Goal: Task Accomplishment & Management: Complete application form

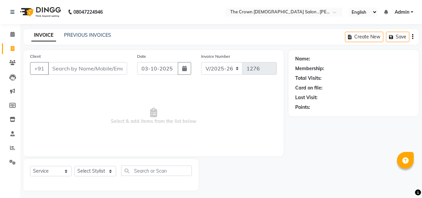
select select "7627"
select select "service"
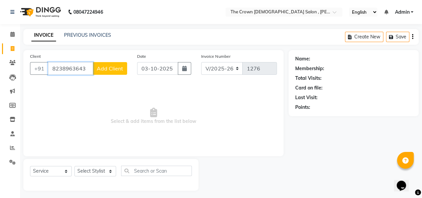
type input "8238963643"
click at [108, 70] on span "Add Client" at bounding box center [110, 68] width 26 height 7
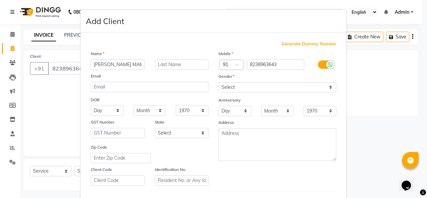
type input "[PERSON_NAME] MAM"
click at [329, 87] on select "Select Male Female Other Prefer Not To Say" at bounding box center [277, 87] width 118 height 10
select select "[DEMOGRAPHIC_DATA]"
click at [218, 82] on select "Select Male Female Other Prefer Not To Say" at bounding box center [277, 87] width 118 height 10
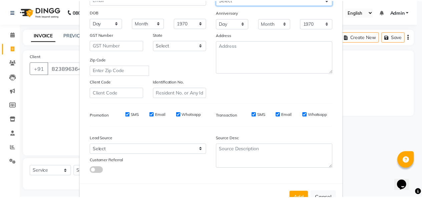
scroll to position [109, 0]
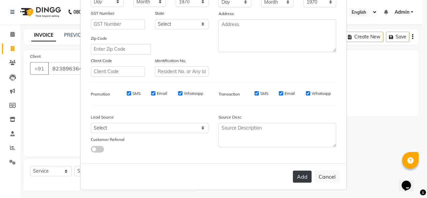
click at [298, 172] on button "Add" at bounding box center [302, 176] width 19 height 12
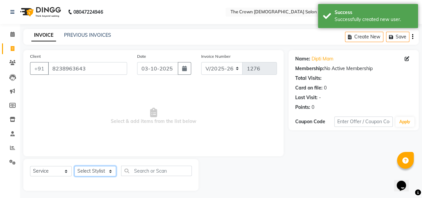
click at [97, 170] on select "Select Stylist Anita Dhara Hemangi hemanshi khushi kundariya mayur shivali shub…" at bounding box center [95, 171] width 42 height 10
select select "81632"
click at [74, 166] on select "Select Stylist Anita Dhara Hemangi hemanshi khushi kundariya mayur shivali shub…" at bounding box center [95, 171] width 42 height 10
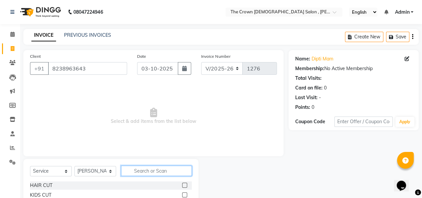
click at [157, 171] on input "text" at bounding box center [156, 170] width 71 height 10
type input "EY"
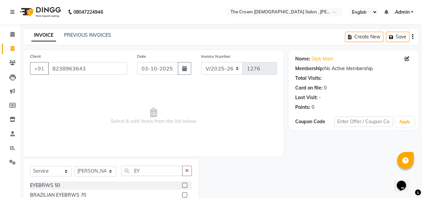
click at [150, 183] on div "EYEBRWS 50" at bounding box center [111, 185] width 162 height 8
click at [183, 183] on label at bounding box center [184, 184] width 5 height 5
click at [183, 183] on input "checkbox" at bounding box center [184, 185] width 4 height 4
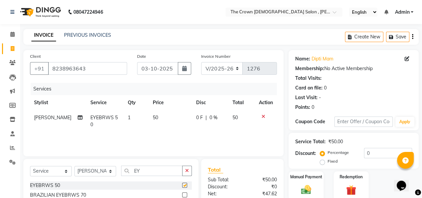
checkbox input "false"
click at [184, 172] on button "button" at bounding box center [187, 170] width 10 height 10
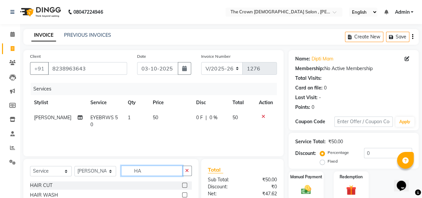
type input "HA"
click at [182, 182] on div at bounding box center [187, 185] width 10 height 8
click at [182, 183] on label at bounding box center [184, 184] width 5 height 5
click at [182, 183] on input "checkbox" at bounding box center [184, 185] width 4 height 4
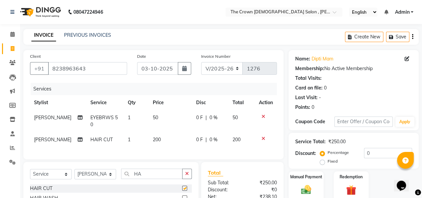
checkbox input "false"
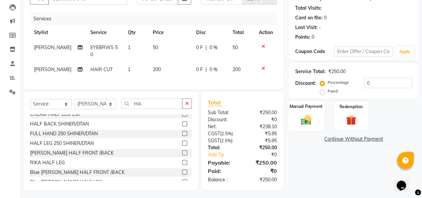
click at [306, 117] on img at bounding box center [305, 119] width 17 height 12
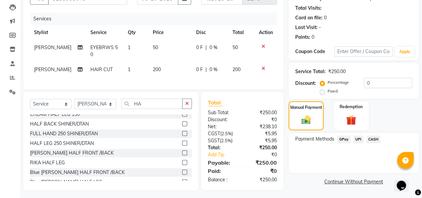
click at [272, 62] on td at bounding box center [266, 69] width 22 height 15
click at [347, 111] on div "Redemption" at bounding box center [351, 115] width 36 height 30
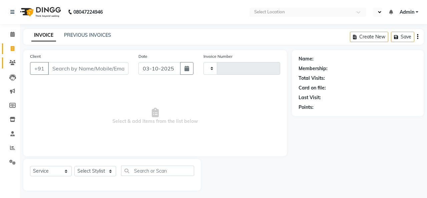
click at [8, 61] on span at bounding box center [13, 63] width 12 height 8
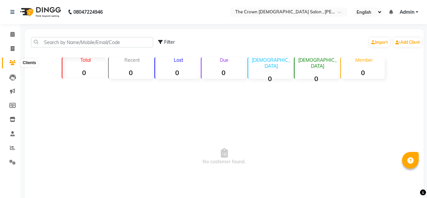
select select "en"
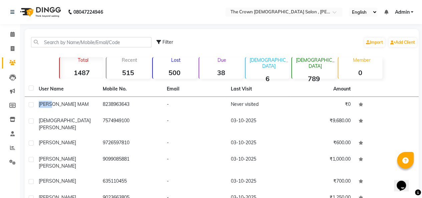
click at [137, 4] on nav "08047224946 Select Location × The Crown Ladies Salon , Ravapar Chowkadi, Englis…" at bounding box center [211, 12] width 422 height 24
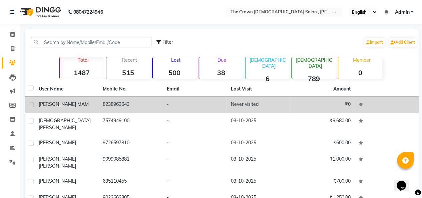
click at [30, 104] on label at bounding box center [31, 104] width 5 height 5
click at [30, 104] on input "checkbox" at bounding box center [31, 105] width 4 height 4
checkbox input "true"
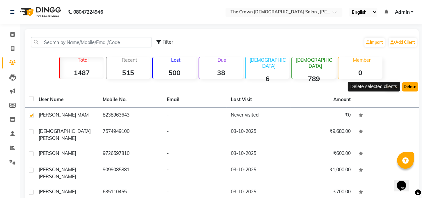
click at [414, 88] on button "Delete" at bounding box center [410, 86] width 16 height 9
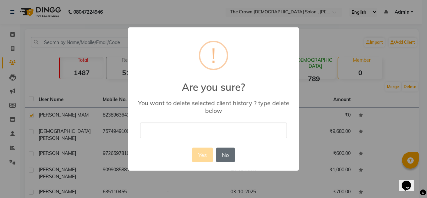
click at [227, 153] on button "No" at bounding box center [225, 154] width 19 height 15
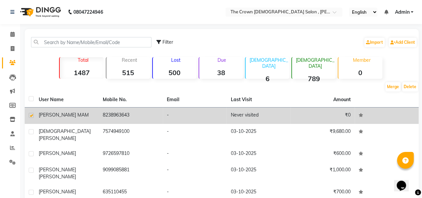
click at [352, 115] on td "₹0" at bounding box center [322, 115] width 64 height 16
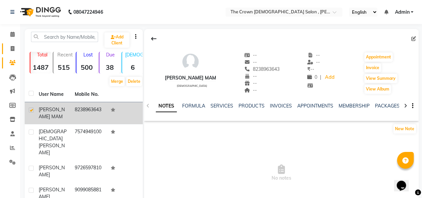
click at [7, 47] on span at bounding box center [13, 49] width 12 height 8
select select "service"
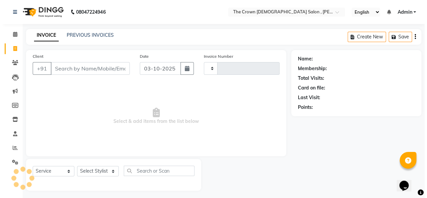
scroll to position [2, 0]
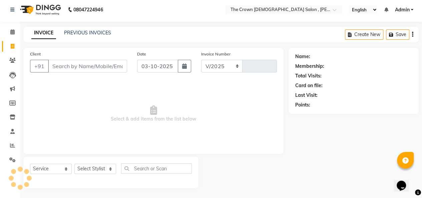
select select "7627"
type input "1276"
click at [7, 58] on span at bounding box center [13, 61] width 12 height 8
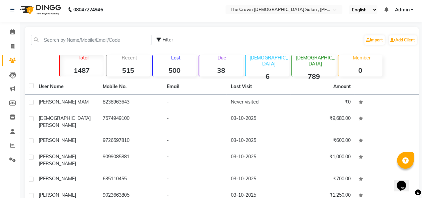
click at [349, 87] on th "Amount" at bounding box center [341, 86] width 25 height 15
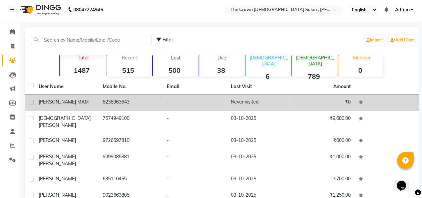
click at [343, 100] on td "₹0" at bounding box center [322, 102] width 64 height 16
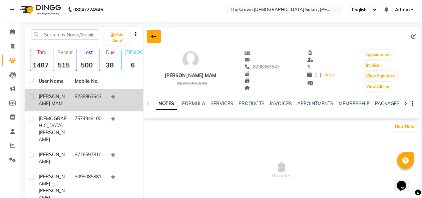
click at [153, 32] on button at bounding box center [154, 36] width 14 height 13
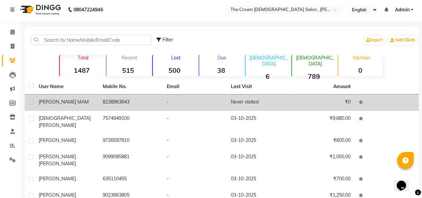
click at [35, 104] on td "[PERSON_NAME] MAM" at bounding box center [67, 102] width 64 height 16
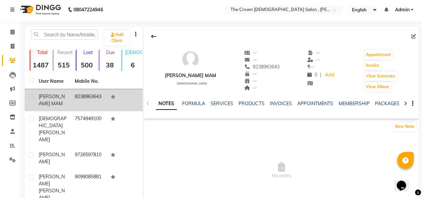
click at [29, 100] on div at bounding box center [31, 97] width 4 height 7
click at [29, 95] on label at bounding box center [31, 96] width 5 height 5
click at [29, 95] on input "checkbox" at bounding box center [31, 97] width 4 height 4
checkbox input "true"
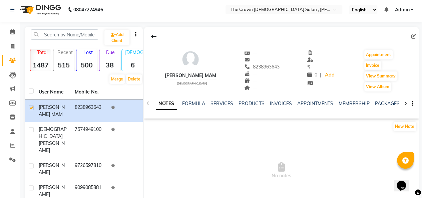
click at [244, 80] on div "--" at bounding box center [261, 80] width 35 height 7
drag, startPoint x: 243, startPoint y: 80, endPoint x: 229, endPoint y: 79, distance: 14.7
click at [244, 79] on div "-- Anniversary" at bounding box center [261, 80] width 35 height 7
click at [244, 79] on icon at bounding box center [247, 80] width 6 height 5
click at [324, 76] on link "Add" at bounding box center [330, 74] width 12 height 9
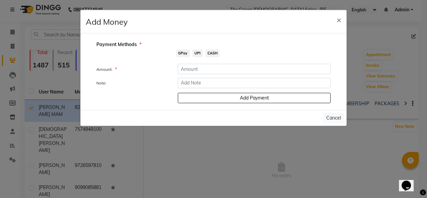
click at [214, 52] on span "CASH" at bounding box center [212, 53] width 14 height 8
click at [217, 94] on div "Add Payment" at bounding box center [254, 97] width 163 height 12
click at [217, 97] on div "Add Payment" at bounding box center [254, 97] width 163 height 12
drag, startPoint x: 217, startPoint y: 97, endPoint x: 217, endPoint y: 83, distance: 14.0
click at [217, 83] on form "Amount: * Note: Add Payment" at bounding box center [213, 83] width 234 height 39
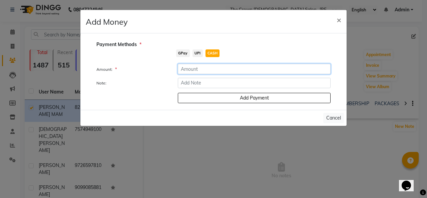
click at [296, 65] on input "number" at bounding box center [254, 69] width 153 height 10
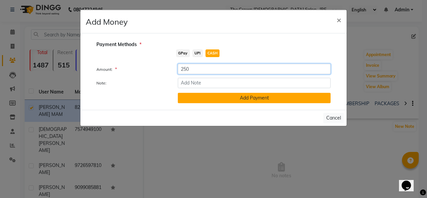
type input "250"
click at [277, 97] on button "Add Payment" at bounding box center [254, 98] width 153 height 10
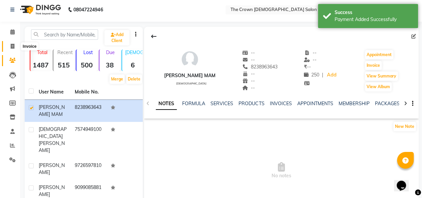
click at [15, 43] on span at bounding box center [13, 47] width 12 height 8
select select "service"
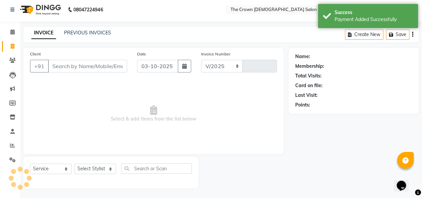
select select "7627"
type input "1276"
click at [15, 57] on span at bounding box center [13, 61] width 12 height 8
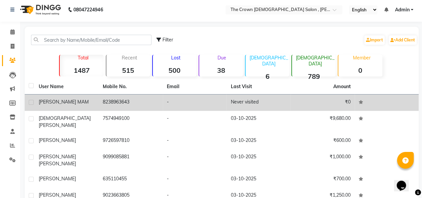
click at [31, 100] on label at bounding box center [31, 102] width 5 height 5
click at [31, 100] on input "checkbox" at bounding box center [31, 102] width 4 height 4
checkbox input "true"
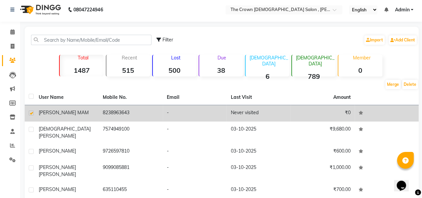
click at [43, 109] on span "[PERSON_NAME] MAM" at bounding box center [64, 112] width 50 height 6
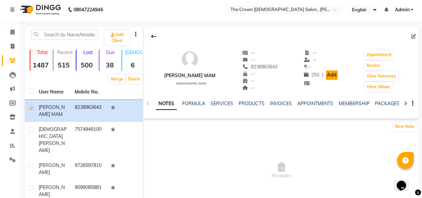
click at [326, 73] on link "Add" at bounding box center [332, 74] width 12 height 9
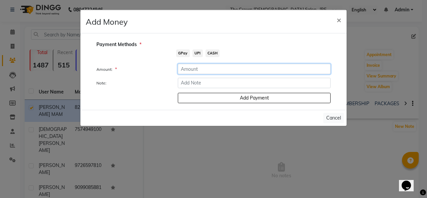
click at [247, 70] on input "number" at bounding box center [254, 69] width 153 height 10
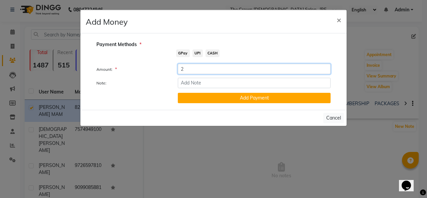
type input "2"
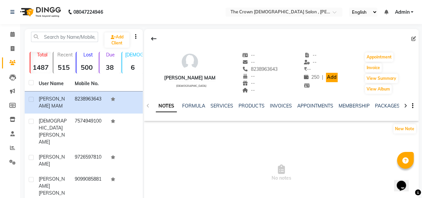
click at [327, 78] on link "Add" at bounding box center [332, 77] width 12 height 9
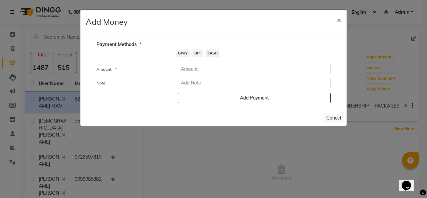
click at [211, 53] on span "CASH" at bounding box center [212, 53] width 14 height 8
click at [199, 66] on input "number" at bounding box center [254, 69] width 153 height 10
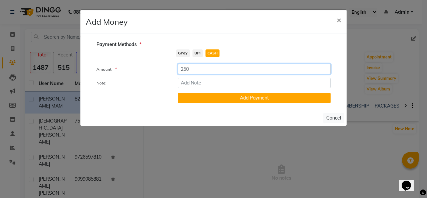
type input "250"
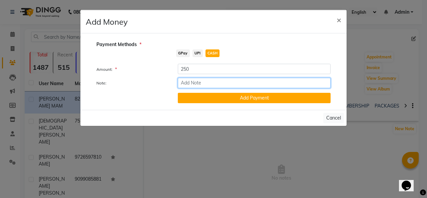
click at [194, 80] on input "Note:" at bounding box center [254, 83] width 153 height 10
type input "250"
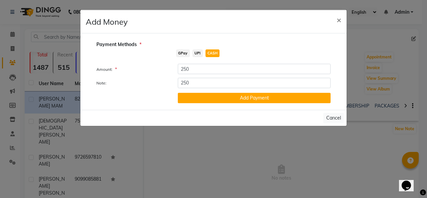
click at [191, 118] on div "Cancel" at bounding box center [213, 118] width 266 height 16
click at [203, 98] on button "Add Payment" at bounding box center [254, 98] width 153 height 10
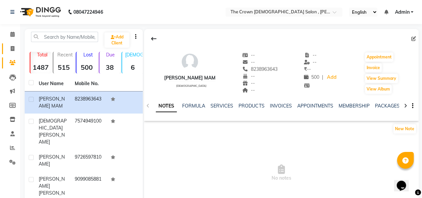
click at [11, 47] on icon at bounding box center [13, 48] width 4 height 5
select select "service"
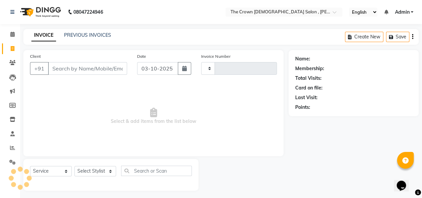
scroll to position [2, 0]
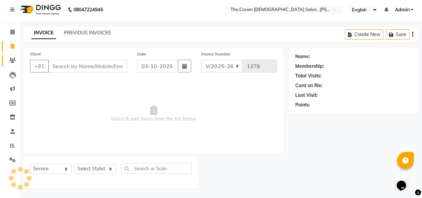
click at [8, 59] on span at bounding box center [13, 61] width 12 height 8
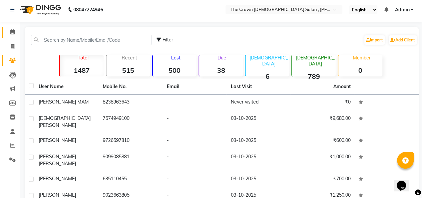
click at [4, 33] on link "Calendar" at bounding box center [10, 32] width 16 height 11
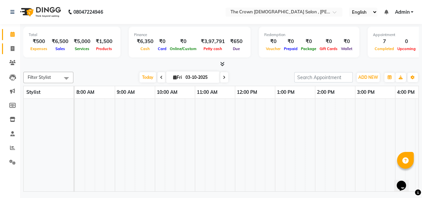
click at [12, 43] on link "Invoice" at bounding box center [10, 48] width 16 height 11
select select "service"
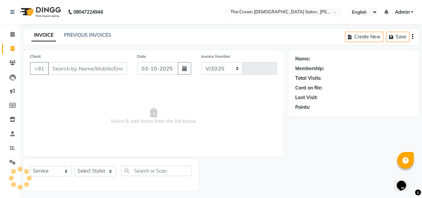
select select "7627"
type input "1276"
